Goal: Transaction & Acquisition: Subscribe to service/newsletter

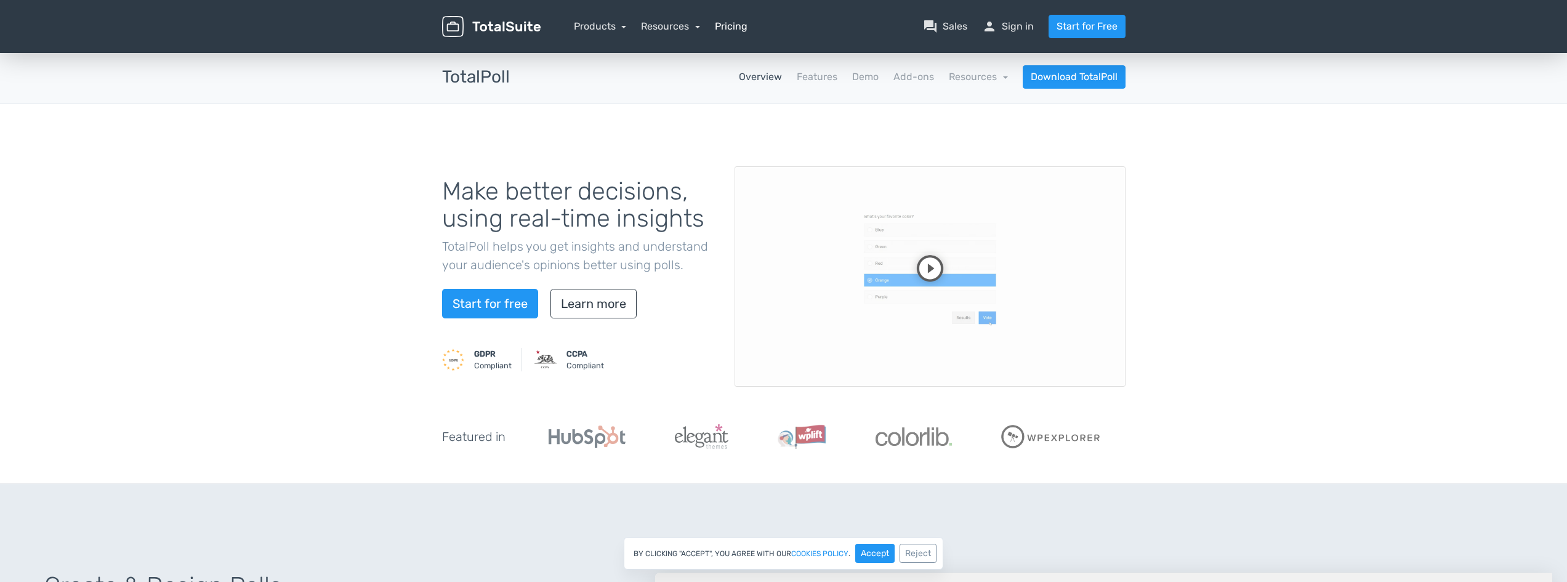
click at [732, 27] on link "Pricing" at bounding box center [731, 26] width 33 height 15
click at [466, 307] on link "Start for free" at bounding box center [490, 304] width 96 height 30
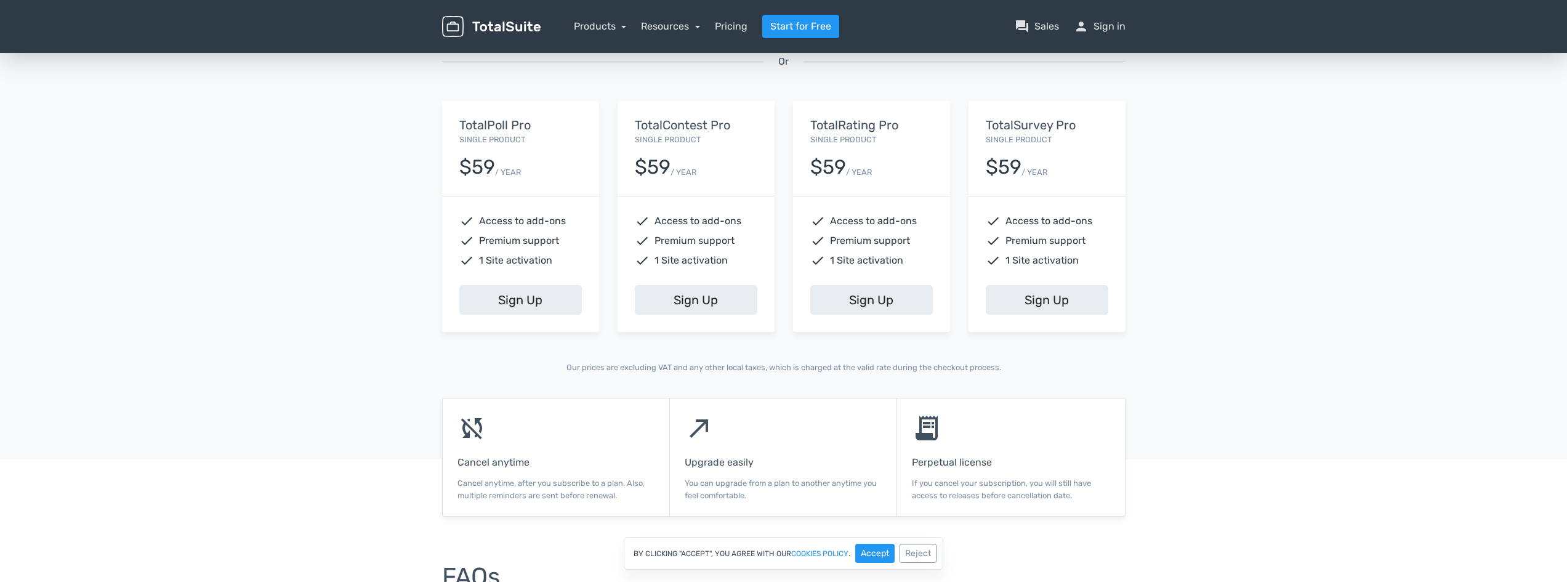
scroll to position [435, 0]
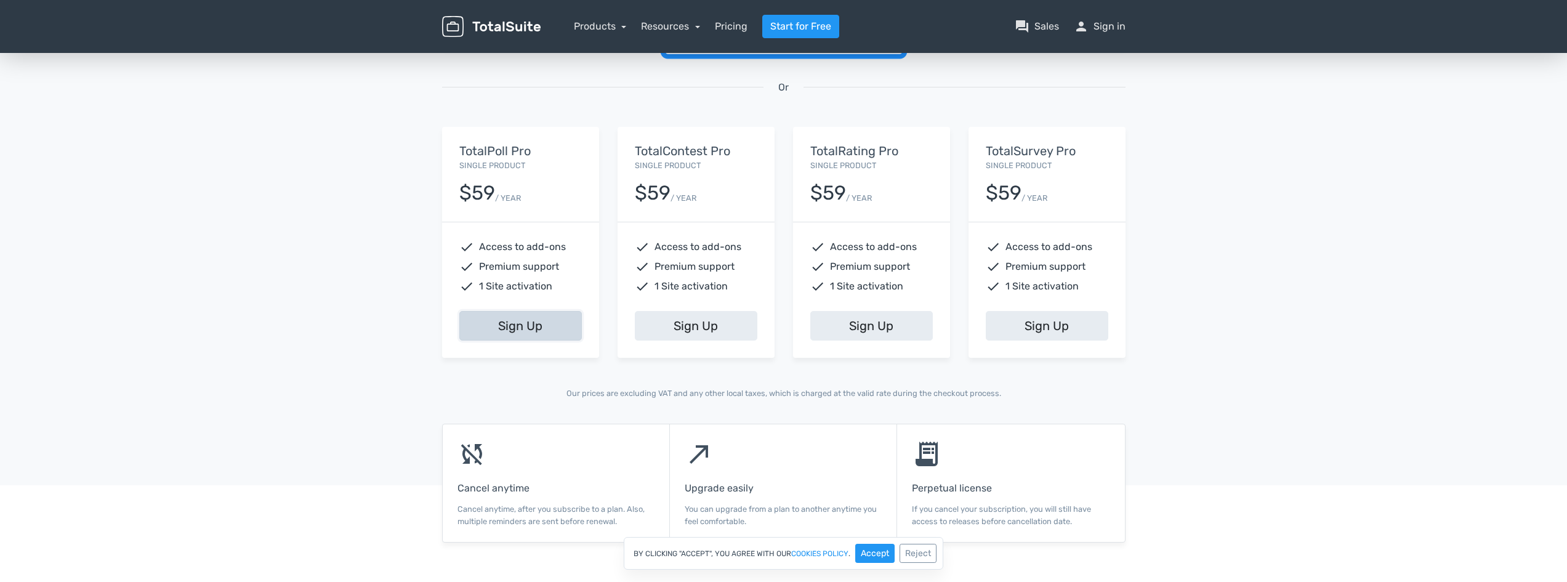
click at [520, 333] on link "Sign Up" at bounding box center [520, 326] width 123 height 30
drag, startPoint x: 826, startPoint y: 149, endPoint x: 819, endPoint y: 149, distance: 7.4
